Goal: Check status

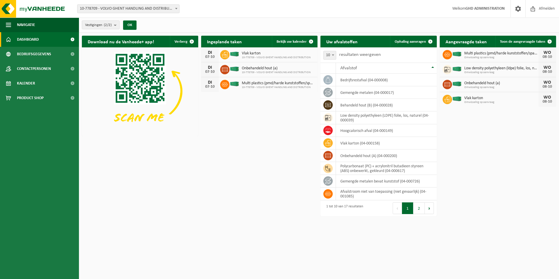
click at [280, 221] on html "Vestiging: 10-778709 - VOLVO GHENT HANDLING AND DISTRIBUTION - DESTELDONK 10-78…" at bounding box center [279, 139] width 559 height 279
click at [253, 151] on div "Download nu de Vanheede+ app! Verberg Ingeplande taken Bekijk uw kalender [DATE…" at bounding box center [318, 116] width 477 height 167
click at [542, 41] on span "Toon de aangevraagde taken" at bounding box center [522, 42] width 45 height 4
